Goal: Entertainment & Leisure: Consume media (video, audio)

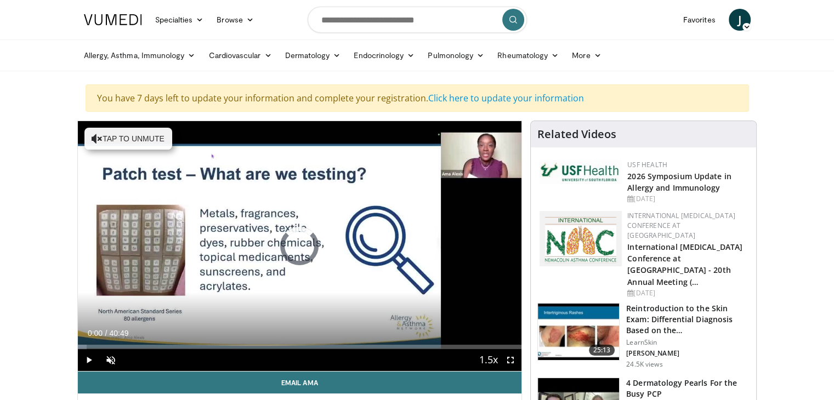
drag, startPoint x: 79, startPoint y: 345, endPoint x: 66, endPoint y: 347, distance: 13.3
click at [89, 361] on span "Video Player" at bounding box center [89, 360] width 22 height 22
click at [202, 22] on icon at bounding box center [200, 20] width 8 height 8
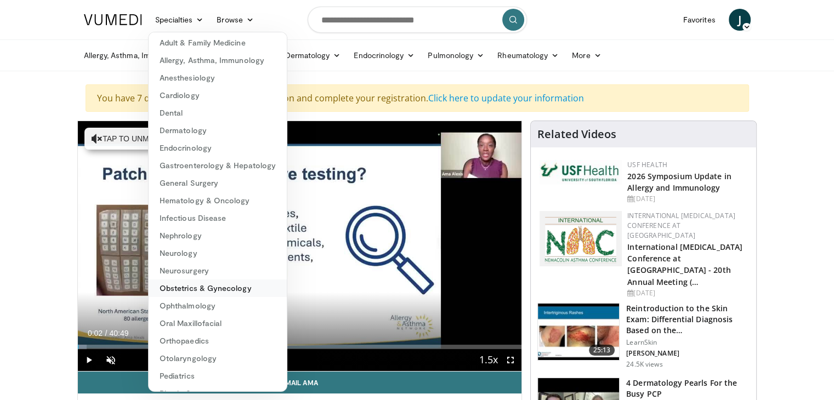
scroll to position [1, 0]
click at [210, 51] on link "Adult & Family Medicine" at bounding box center [218, 45] width 138 height 18
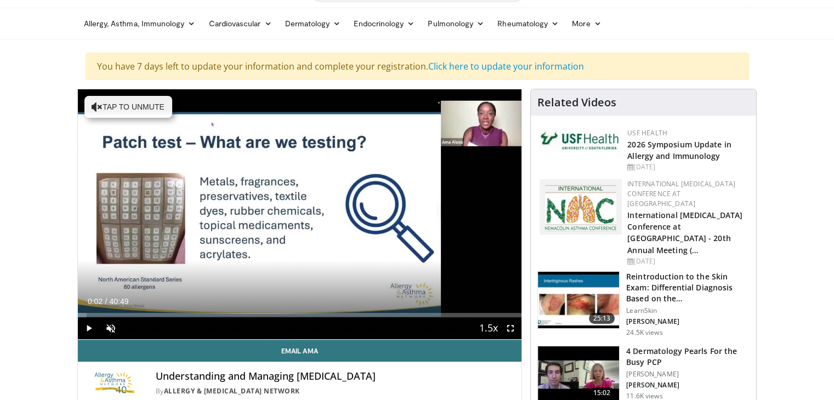
scroll to position [32, 0]
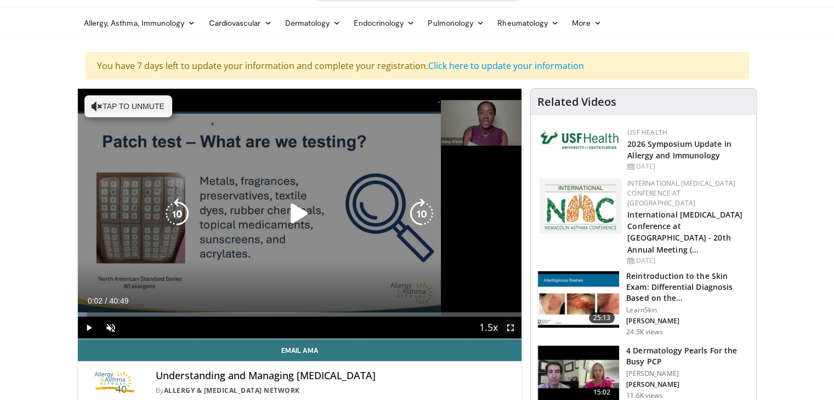
drag, startPoint x: 514, startPoint y: 330, endPoint x: 514, endPoint y: 378, distance: 47.7
click at [514, 330] on span "Video Player" at bounding box center [511, 328] width 22 height 22
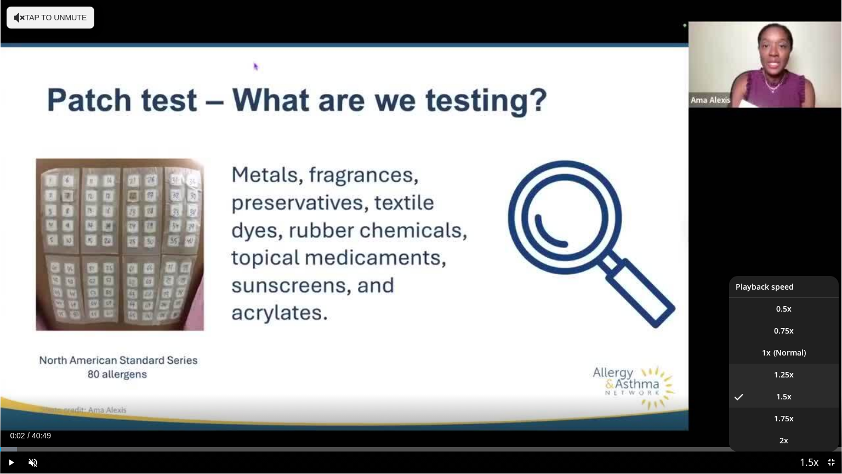
click at [779, 373] on span "1.25x" at bounding box center [784, 374] width 20 height 11
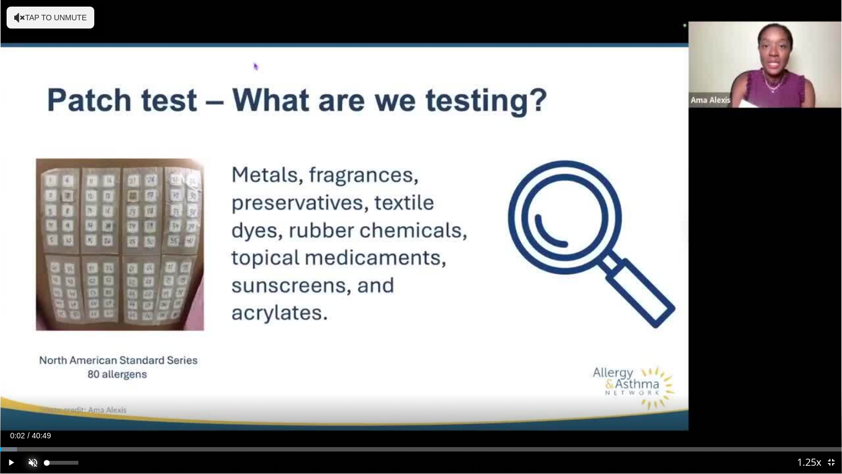
click at [32, 400] on span "Video Player" at bounding box center [33, 462] width 22 height 22
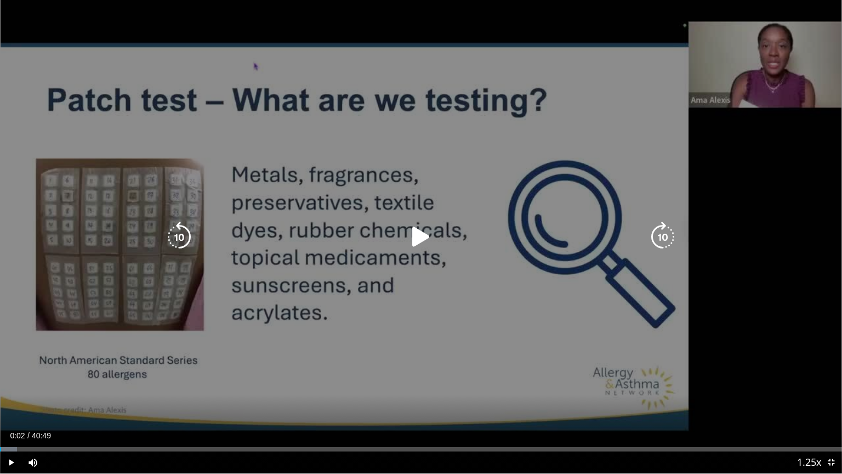
click at [426, 236] on icon "Video Player" at bounding box center [421, 237] width 31 height 31
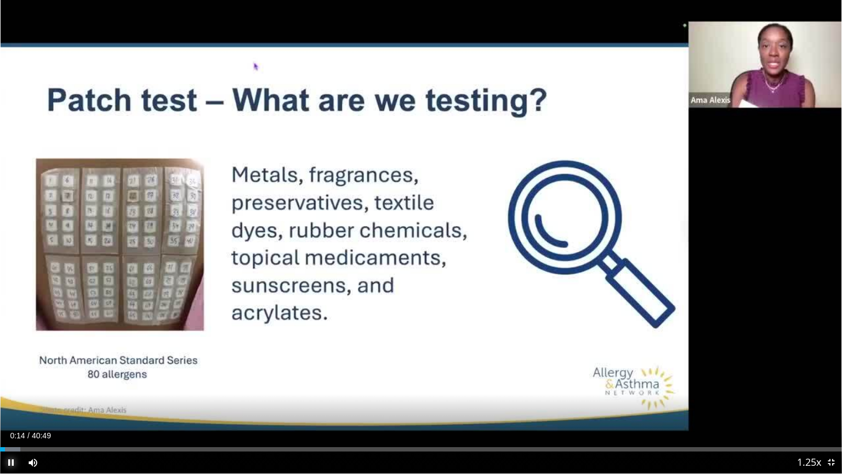
click at [13, 400] on span "Video Player" at bounding box center [11, 462] width 22 height 22
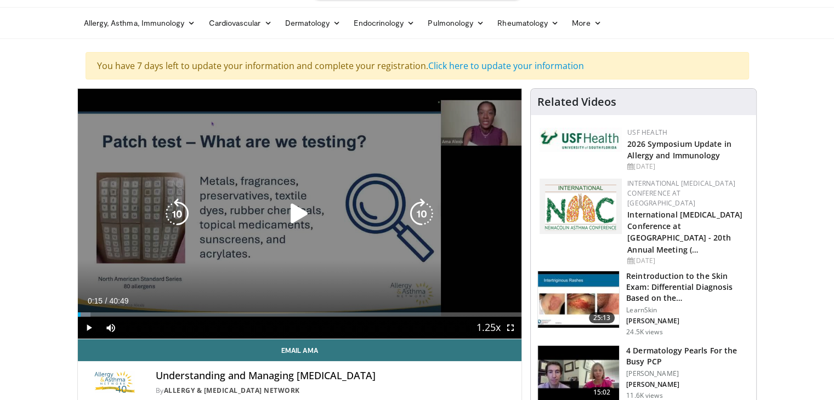
click at [296, 218] on icon "Video Player" at bounding box center [299, 214] width 31 height 31
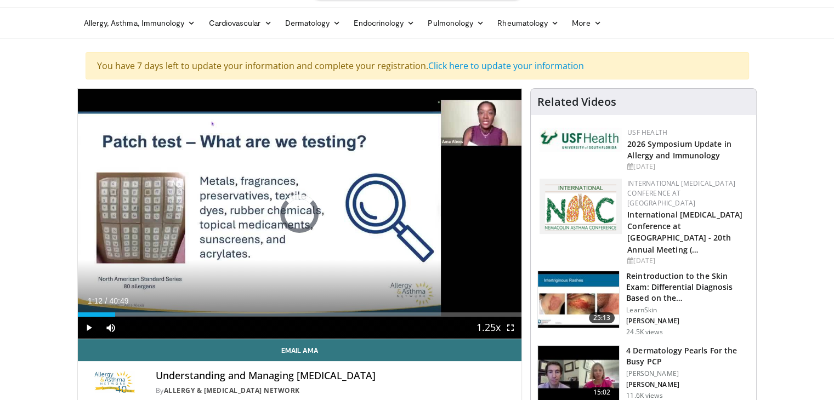
drag, startPoint x: 90, startPoint y: 314, endPoint x: 62, endPoint y: 314, distance: 28.5
click at [88, 330] on span "Video Player" at bounding box center [89, 328] width 22 height 22
click at [92, 326] on span "Video Player" at bounding box center [89, 328] width 22 height 22
click at [90, 330] on span "Video Player" at bounding box center [89, 328] width 22 height 22
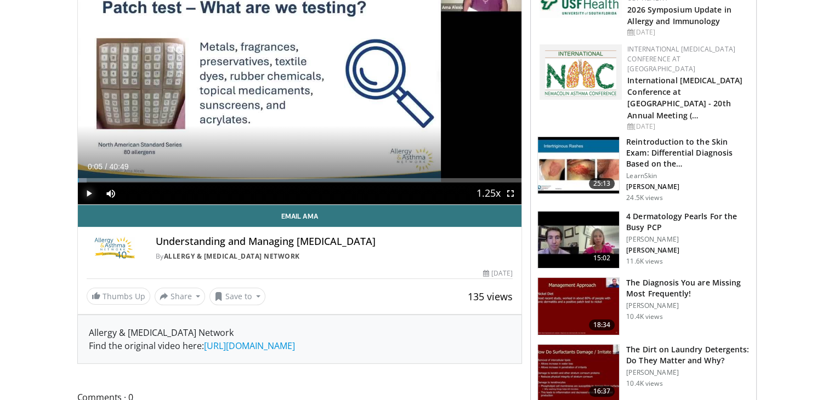
scroll to position [164, 0]
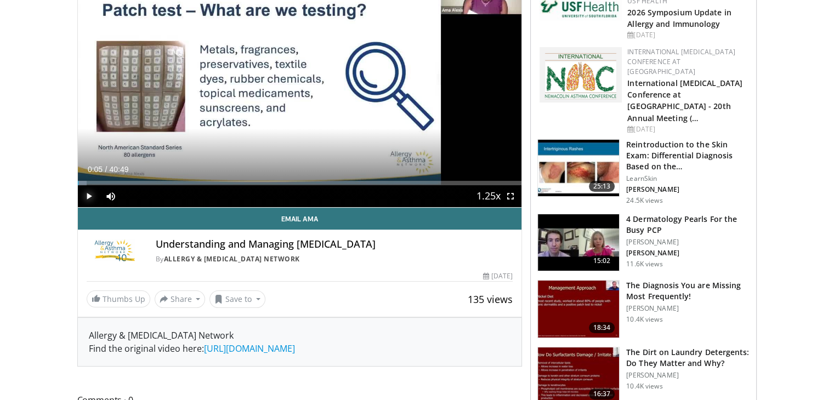
click at [90, 195] on span "Video Player" at bounding box center [89, 196] width 22 height 22
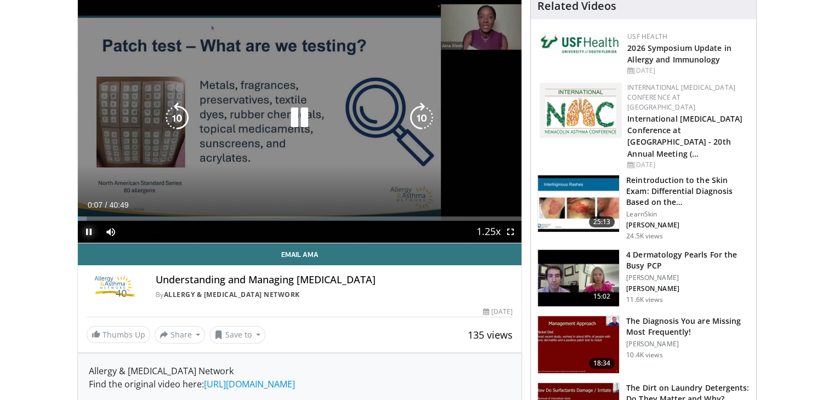
scroll to position [127, 0]
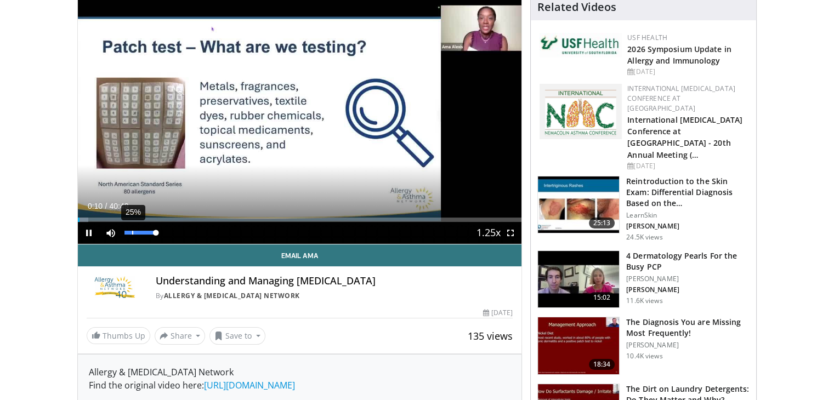
click at [132, 223] on div "25%" at bounding box center [140, 233] width 38 height 22
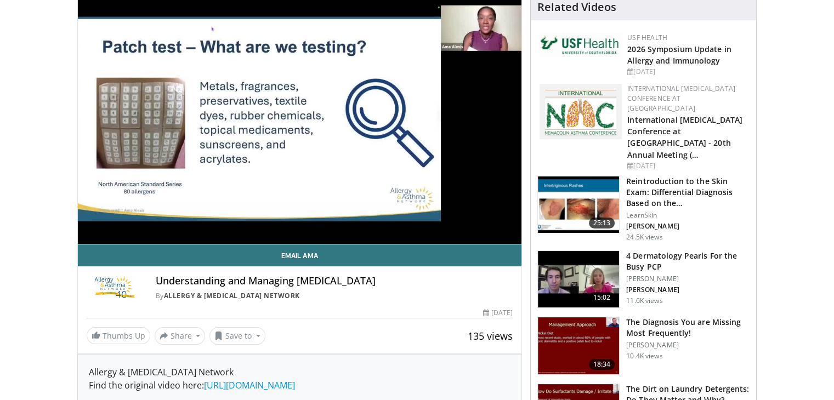
click at [132, 223] on div "10 seconds Tap to unmute" at bounding box center [300, 119] width 444 height 250
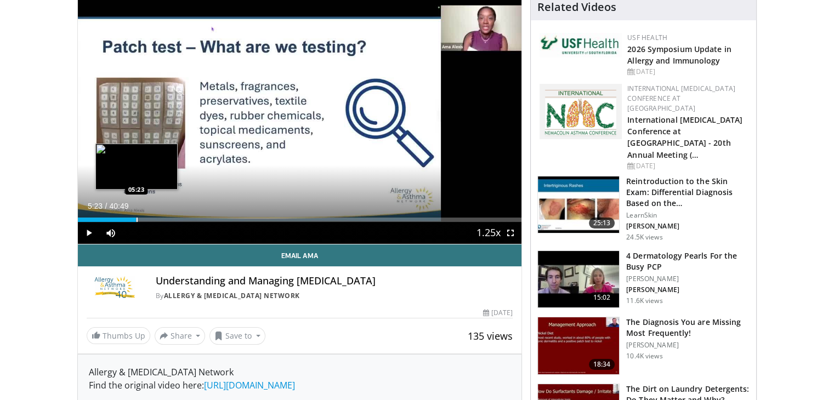
click at [136, 216] on div "Loaded : 13.45% 05:23 05:23" at bounding box center [300, 217] width 444 height 10
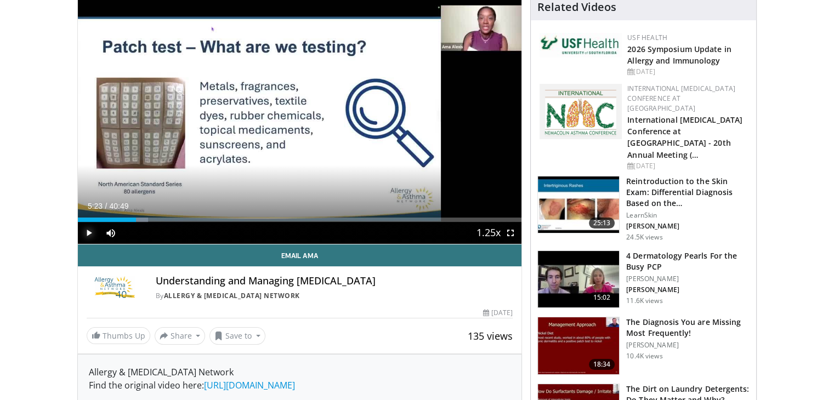
click at [83, 236] on span "Video Player" at bounding box center [89, 233] width 22 height 22
click at [90, 231] on span "Video Player" at bounding box center [89, 233] width 22 height 22
click at [92, 233] on span "Video Player" at bounding box center [89, 233] width 22 height 22
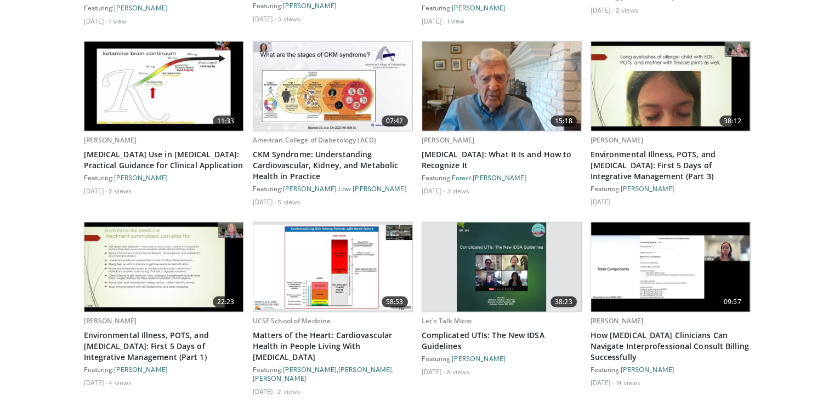
scroll to position [3126, 0]
